Goal: Transaction & Acquisition: Purchase product/service

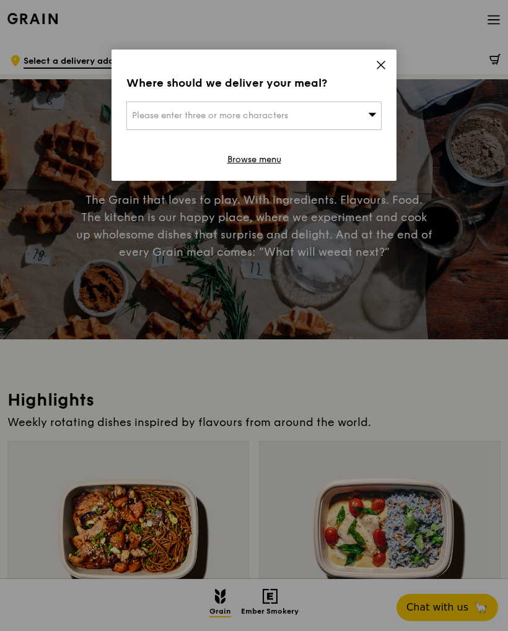
click at [336, 105] on div "Please enter three or more characters" at bounding box center [253, 116] width 255 height 29
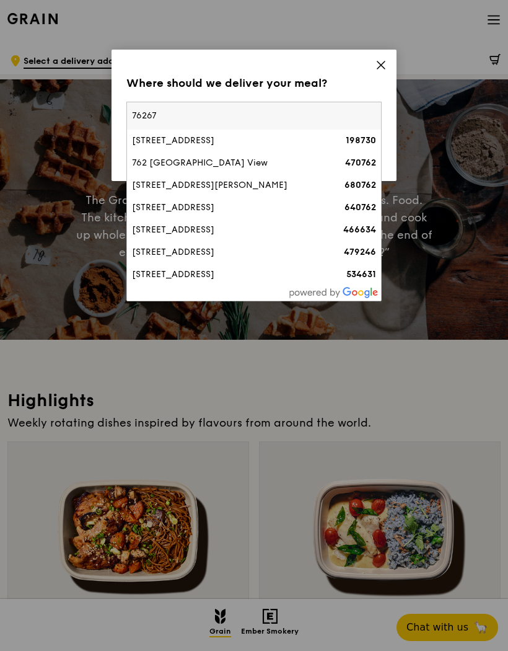
type input "762672"
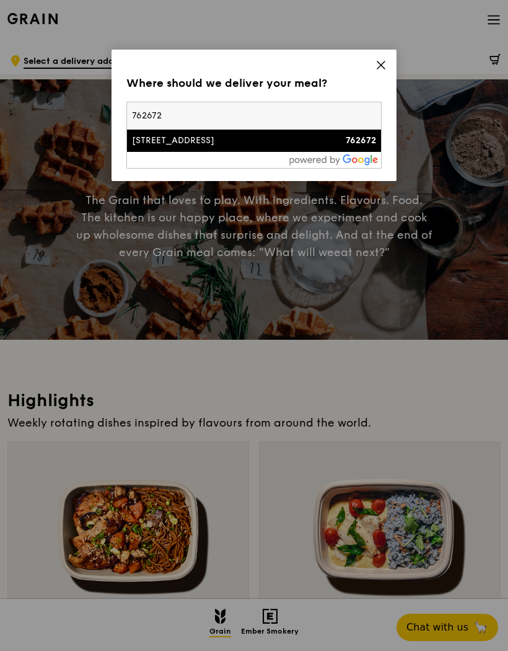
click at [244, 146] on div "[STREET_ADDRESS]" at bounding box center [223, 140] width 183 height 12
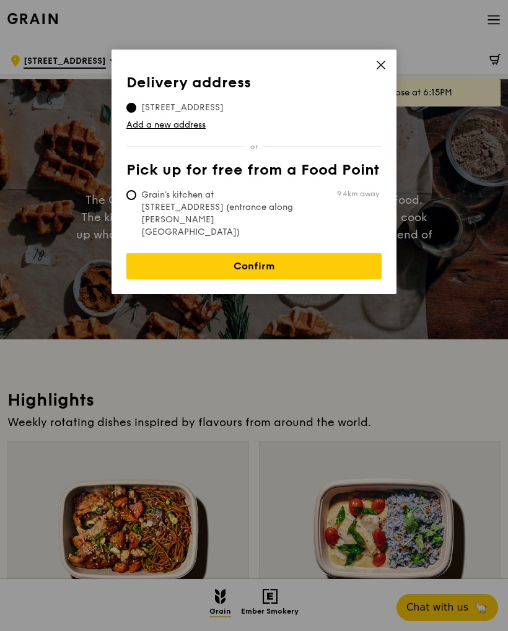
click at [338, 253] on link "Confirm" at bounding box center [253, 266] width 255 height 26
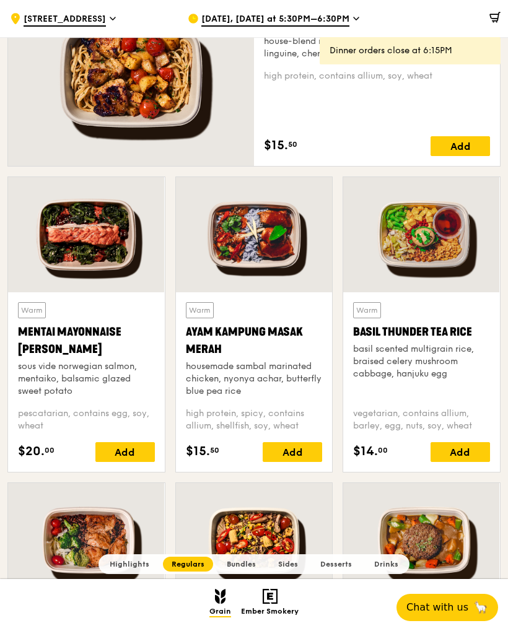
scroll to position [884, 0]
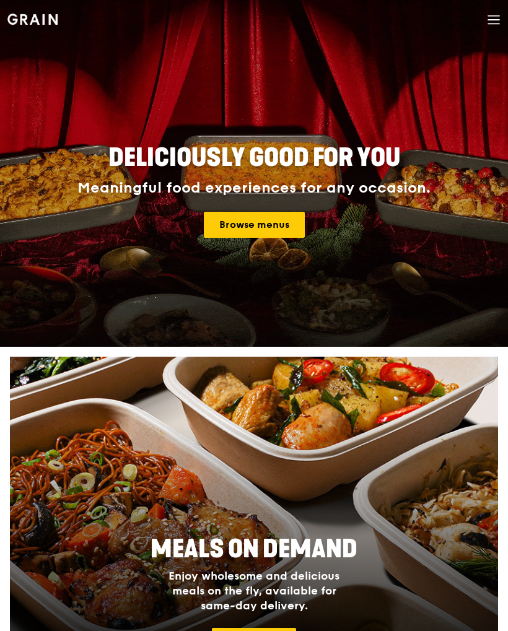
click at [275, 226] on link "Browse menus" at bounding box center [254, 225] width 101 height 26
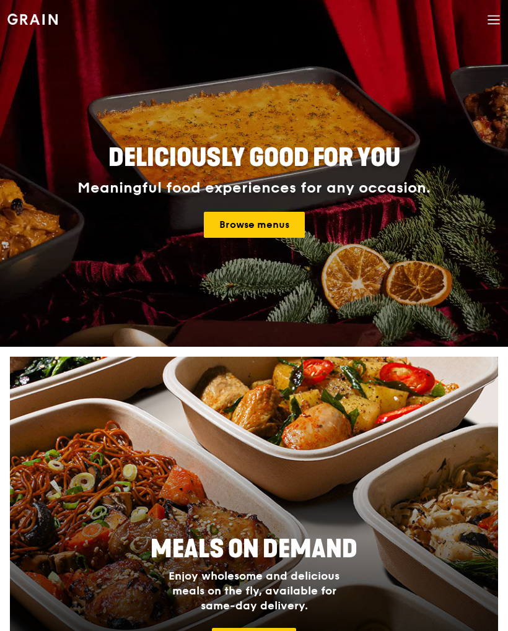
click at [283, 221] on link "Browse menus" at bounding box center [254, 225] width 101 height 26
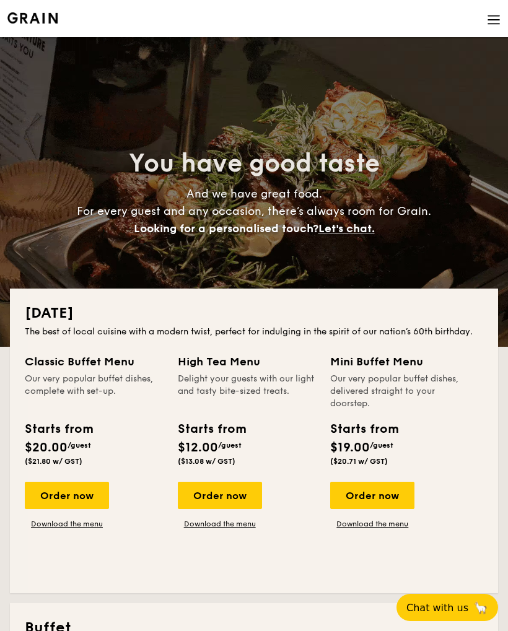
click at [482, 19] on li at bounding box center [253, 18] width 493 height 37
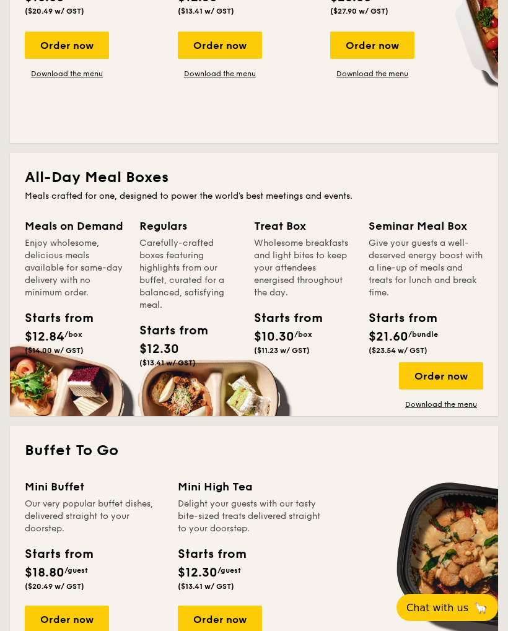
scroll to position [752, 0]
click at [454, 376] on div "Order now" at bounding box center [441, 376] width 84 height 27
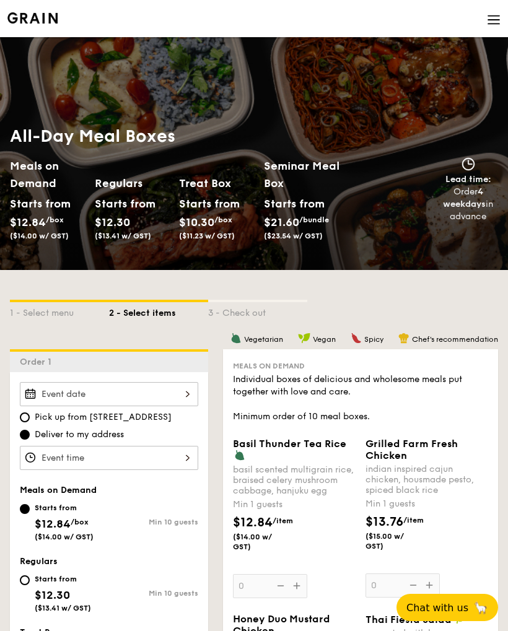
click at [136, 467] on div at bounding box center [109, 458] width 178 height 24
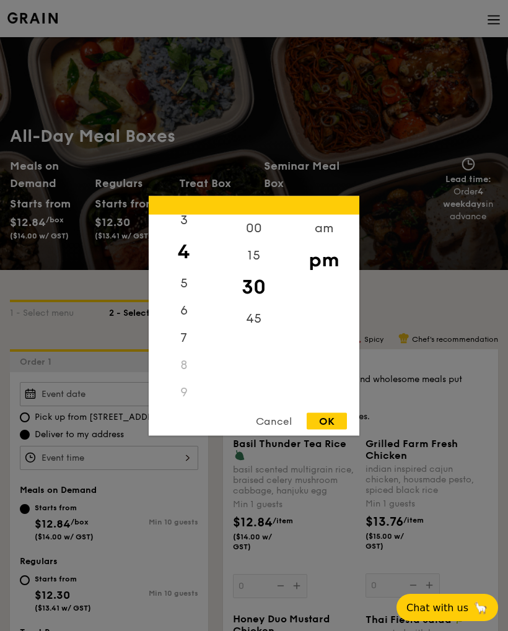
scroll to position [94, 0]
click at [189, 318] on div "6" at bounding box center [184, 306] width 70 height 27
click at [251, 315] on div "45" at bounding box center [254, 318] width 70 height 27
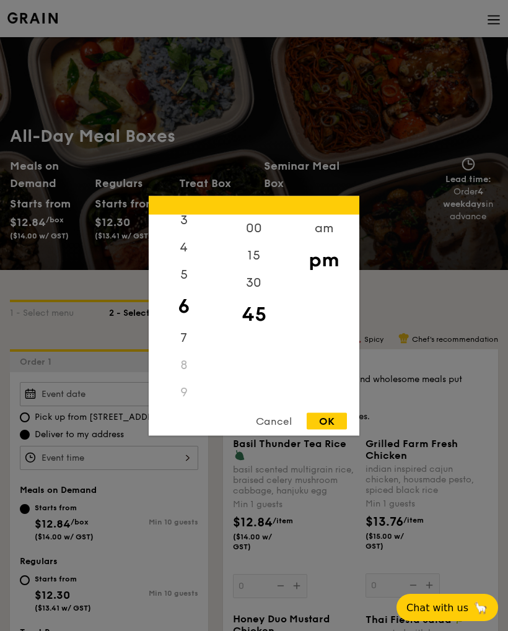
click at [323, 425] on div "OK" at bounding box center [327, 421] width 40 height 17
type input "6:45PM"
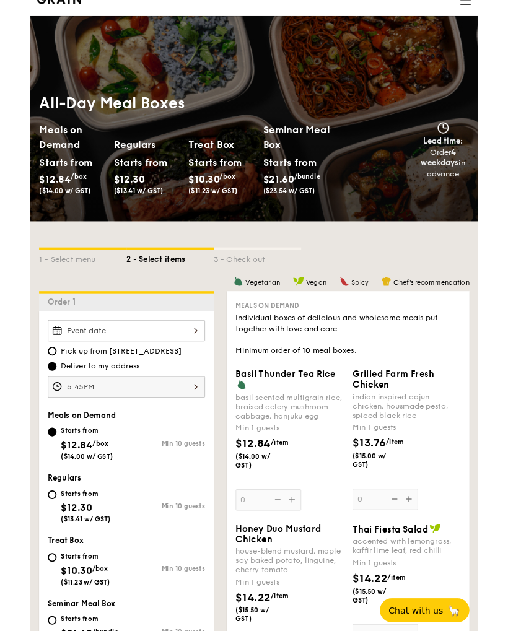
scroll to position [0, 0]
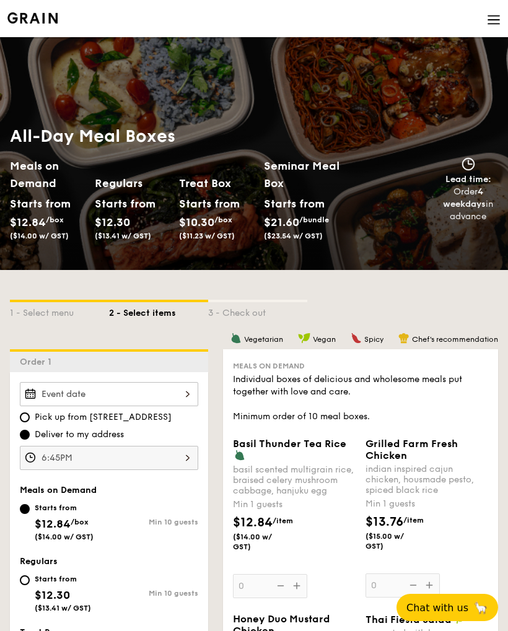
click at [465, 200] on strong "4 weekdays" at bounding box center [464, 197] width 43 height 23
click at [494, 19] on img at bounding box center [494, 20] width 14 height 14
